Goal: Check status: Check status

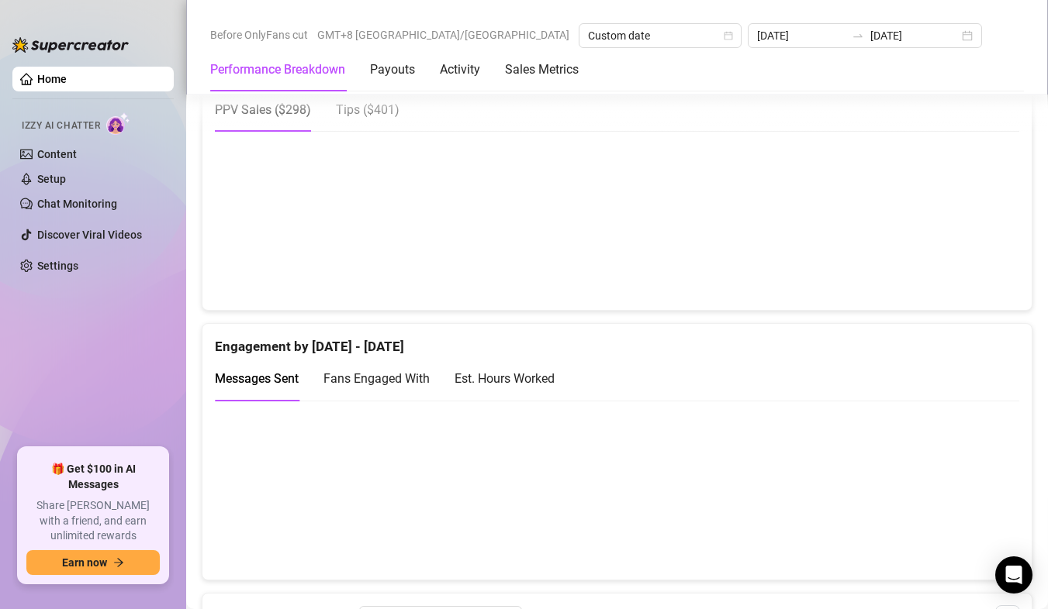
scroll to position [775, 0]
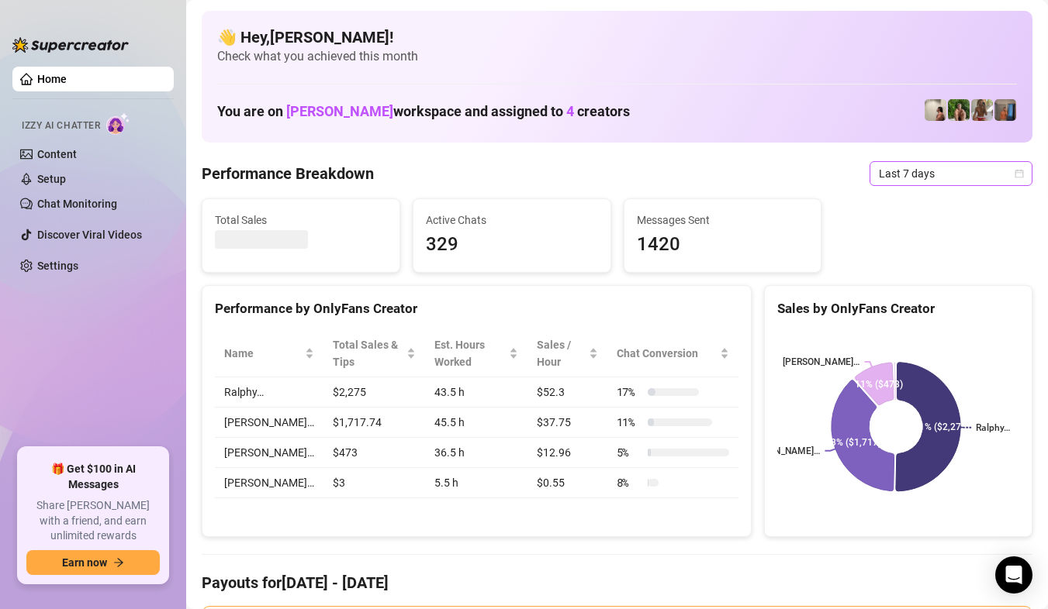
click at [953, 178] on span "Last 7 days" at bounding box center [951, 173] width 144 height 23
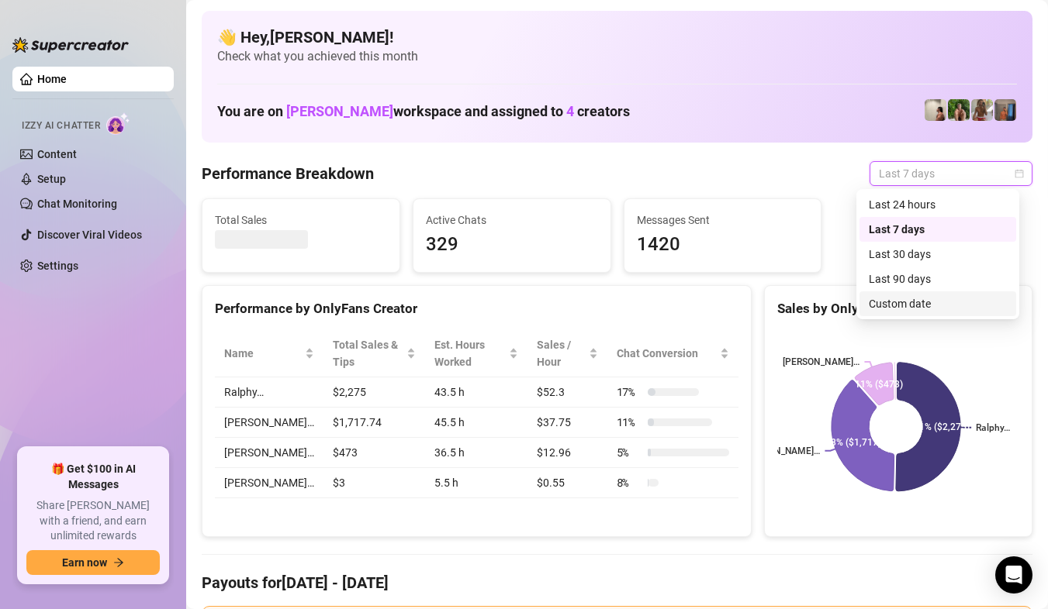
click at [921, 293] on div "Custom date" at bounding box center [937, 304] width 157 height 25
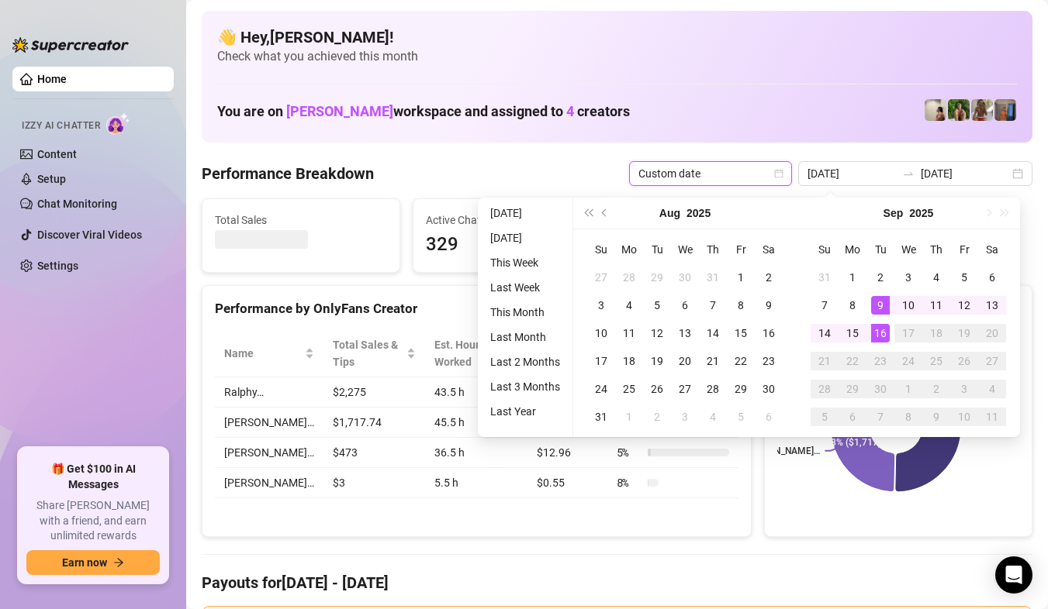
type input "[DATE]"
click at [890, 340] on td "16" at bounding box center [880, 333] width 28 height 28
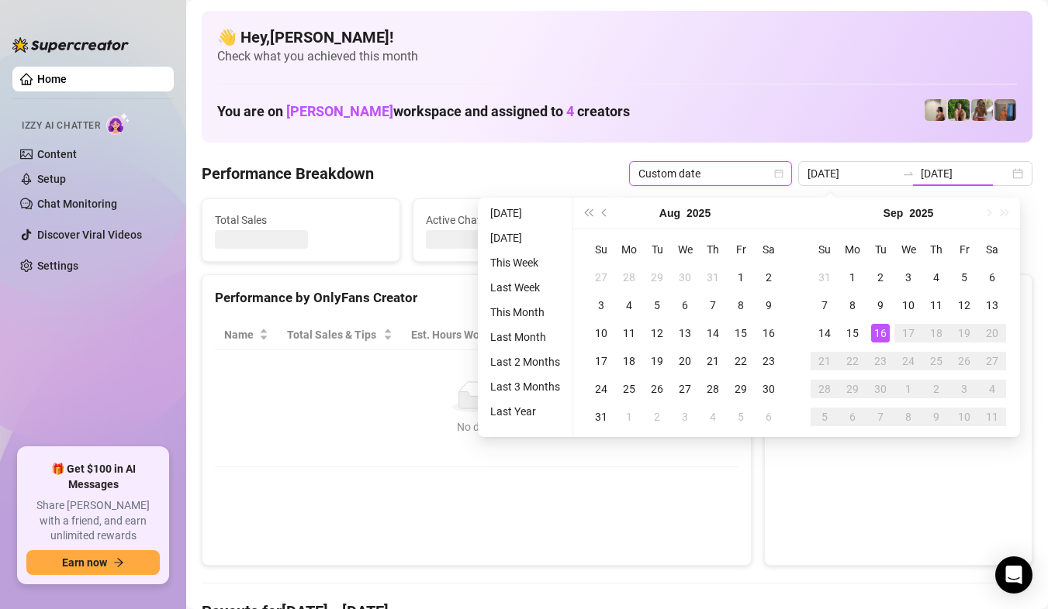
type input "[DATE]"
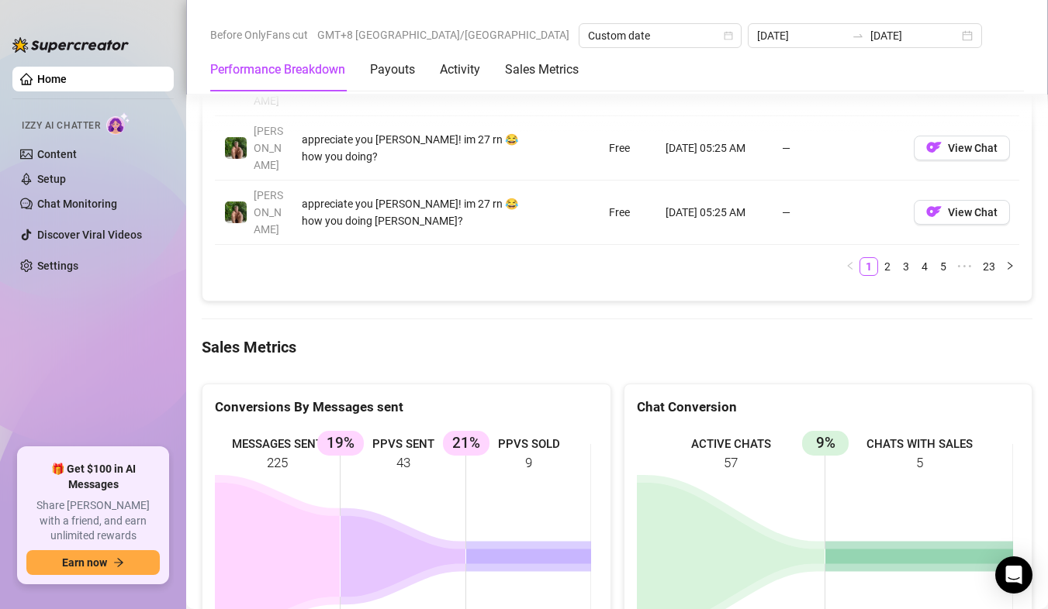
scroll to position [2094, 0]
